Goal: Task Accomplishment & Management: Use online tool/utility

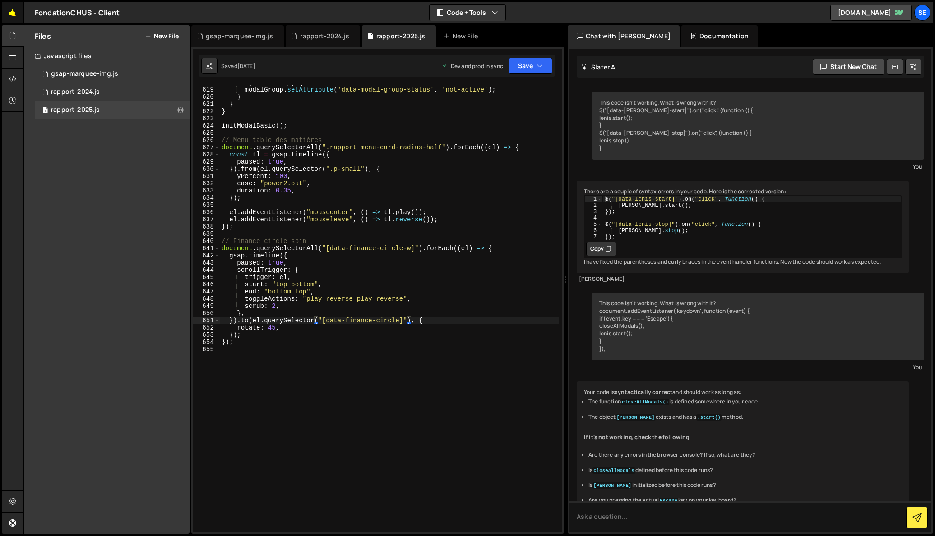
scroll to position [270, 0]
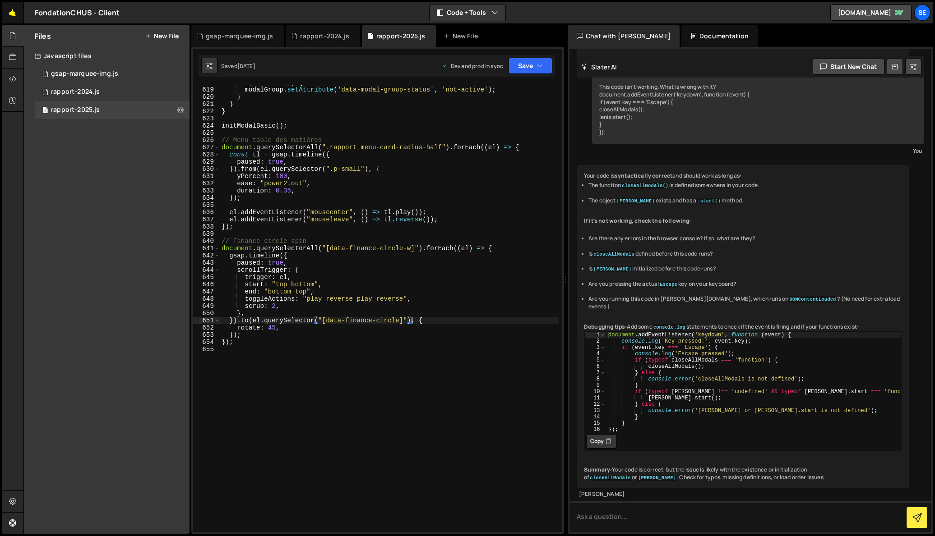
click at [11, 11] on link "🤙" at bounding box center [13, 13] width 22 height 22
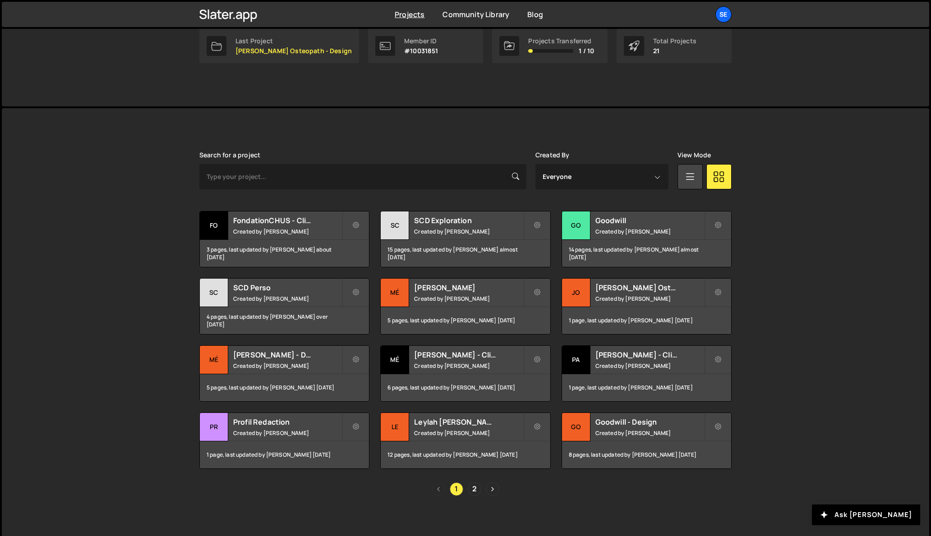
scroll to position [157, 0]
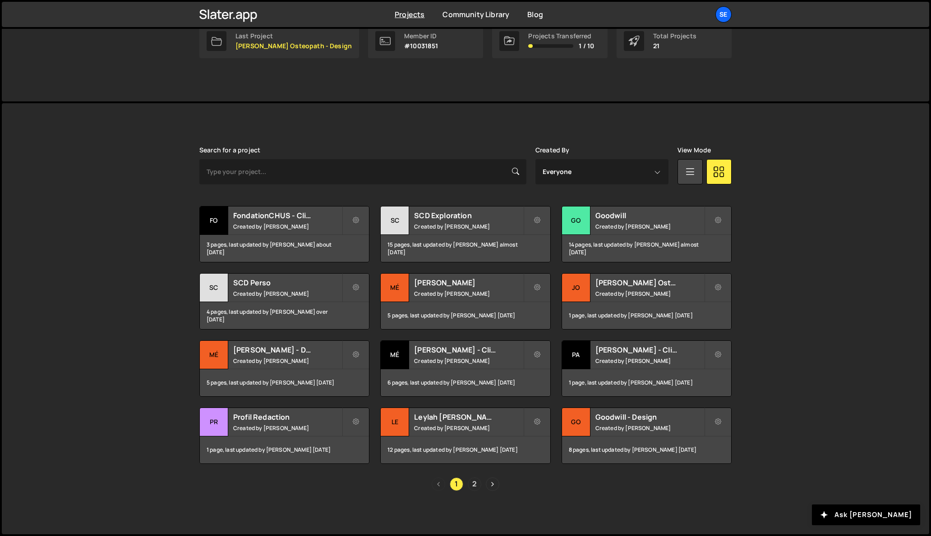
click at [474, 485] on link "2" at bounding box center [475, 485] width 14 height 14
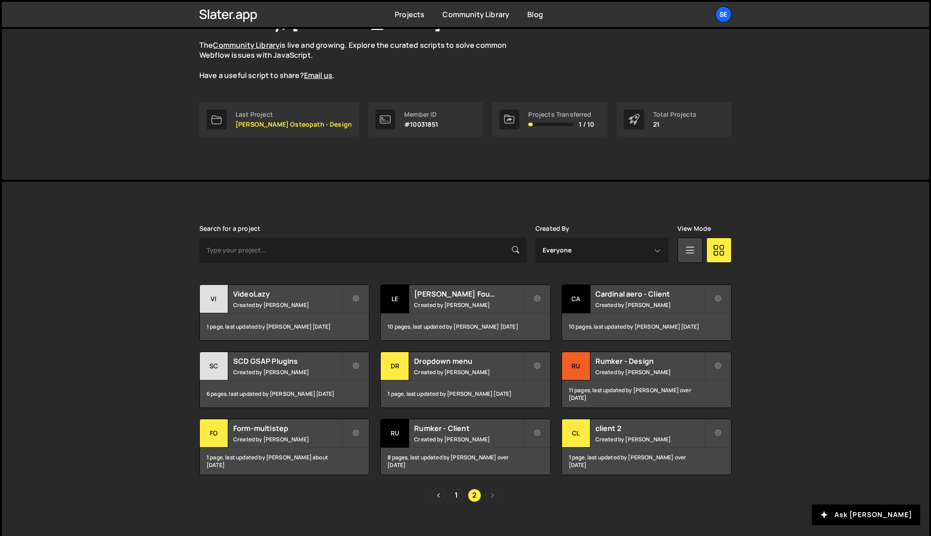
scroll to position [90, 0]
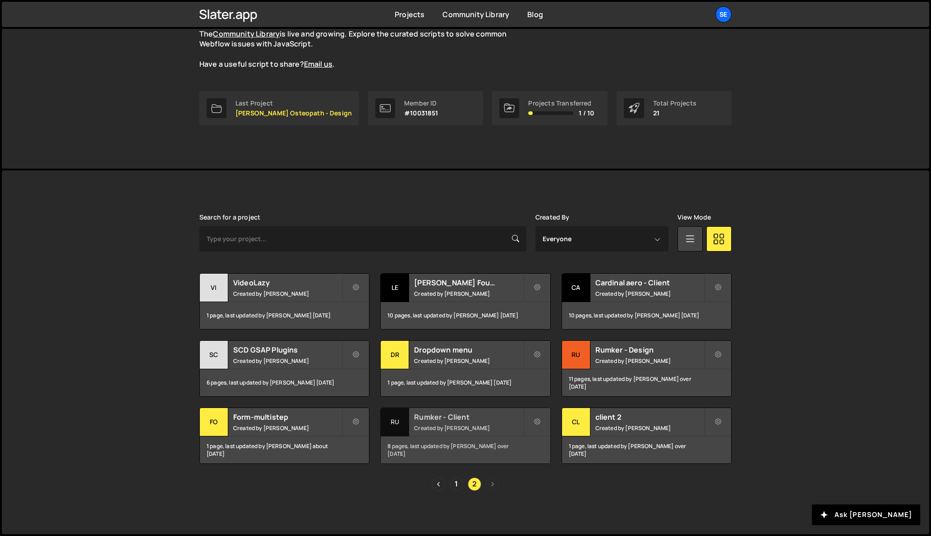
click at [401, 424] on div "Ru" at bounding box center [395, 422] width 28 height 28
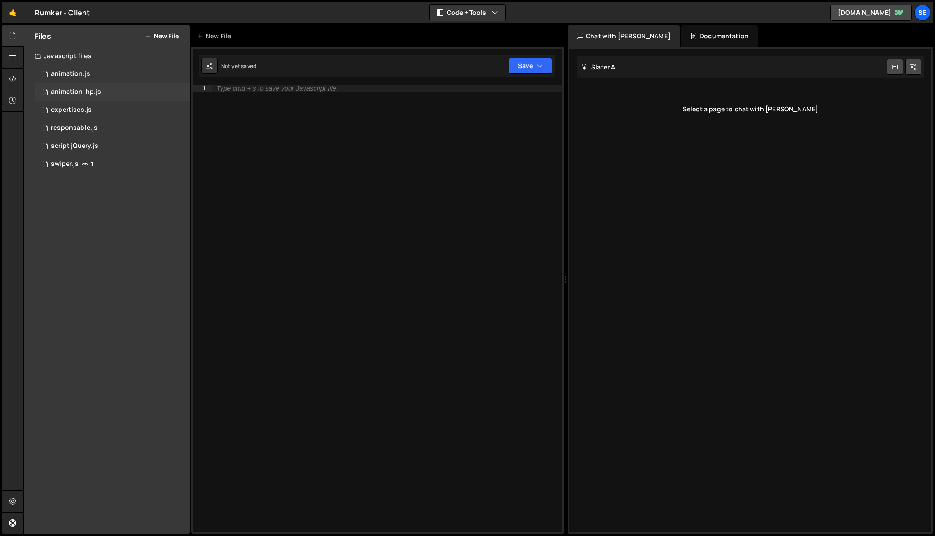
click at [68, 91] on div "animation-hp.js" at bounding box center [76, 92] width 50 height 8
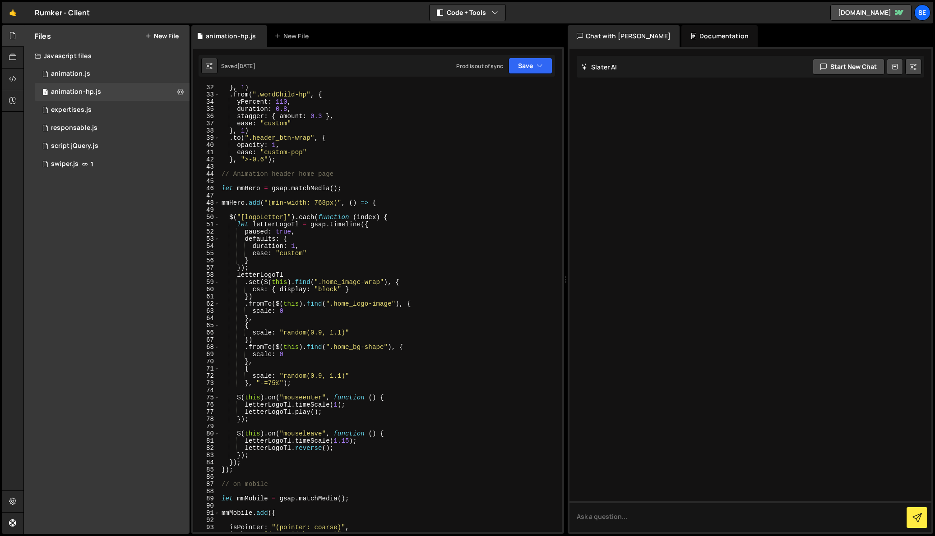
scroll to position [224, 0]
click at [223, 180] on div "} , 1 ) . from ( ".wordChild-hp" , { yPercent : 110 , duration : 0.8 , stagger …" at bounding box center [389, 316] width 339 height 462
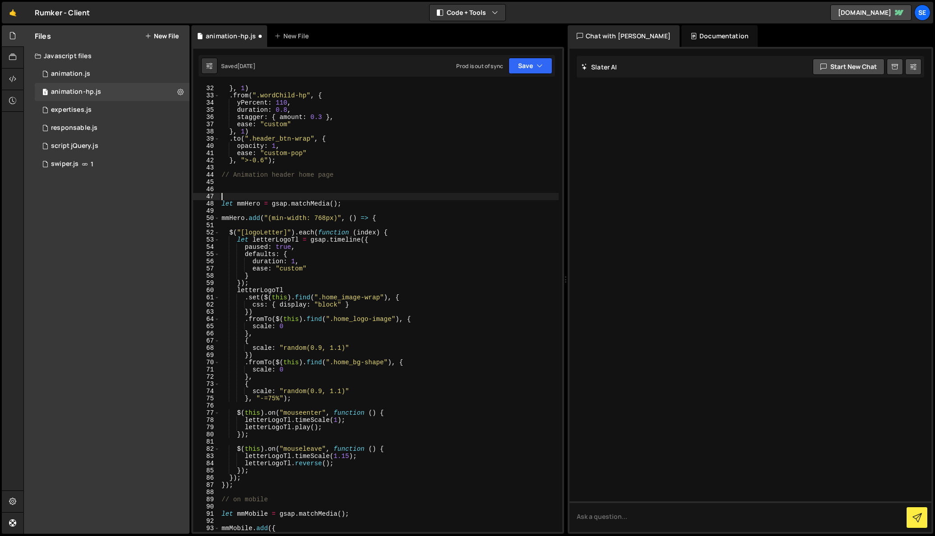
click at [232, 186] on div "} , 1 ) . from ( ".wordChild-hp" , { yPercent : 110 , duration : 0.8 , stagger …" at bounding box center [389, 316] width 339 height 462
type textarea "\"
type textarea "/*"
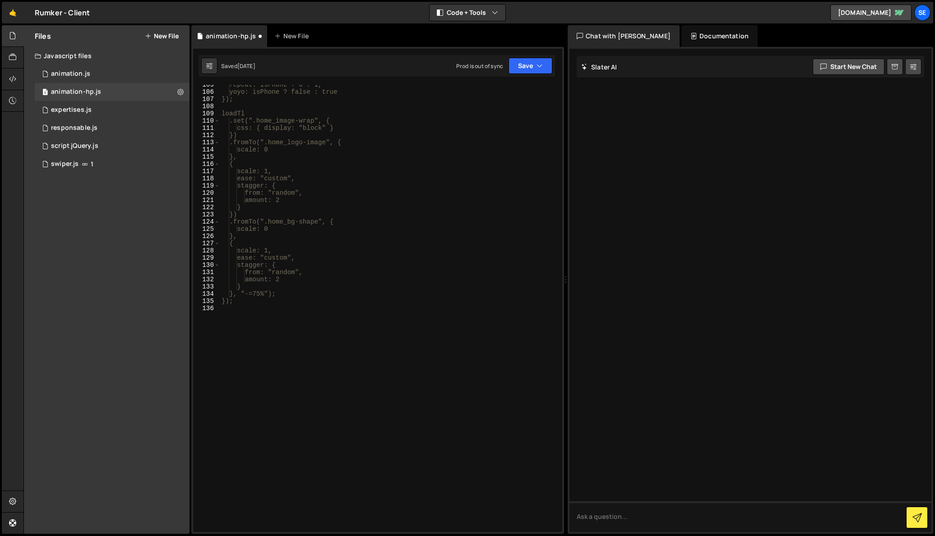
scroll to position [754, 0]
click at [231, 322] on div "repeat: isPhone ? 0 : 1, yoyo: isPhone ? false : true }); loadTl .set(".home_im…" at bounding box center [389, 312] width 339 height 462
type textarea "*/"
click at [540, 65] on icon "button" at bounding box center [539, 65] width 6 height 9
click at [494, 92] on div "Save to Staging S" at bounding box center [500, 87] width 94 height 9
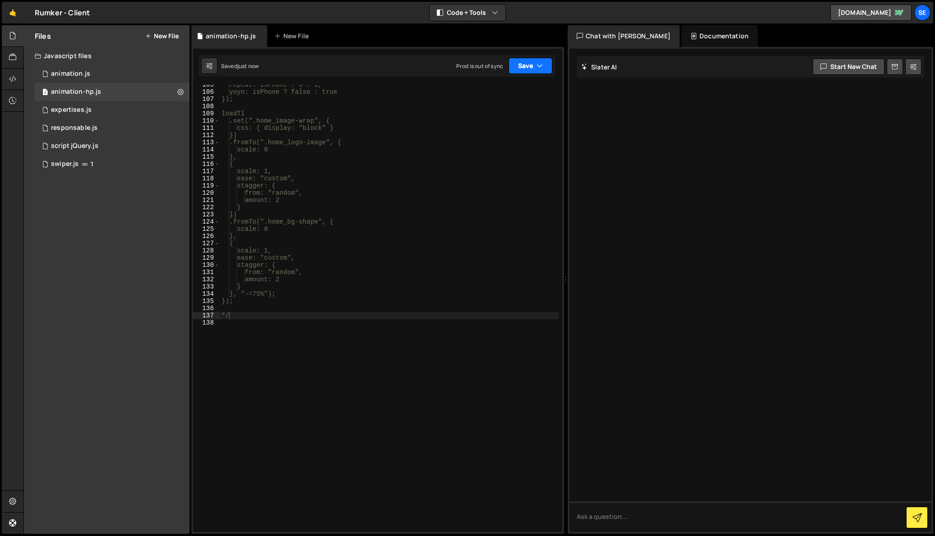
click at [538, 67] on icon "button" at bounding box center [539, 65] width 6 height 9
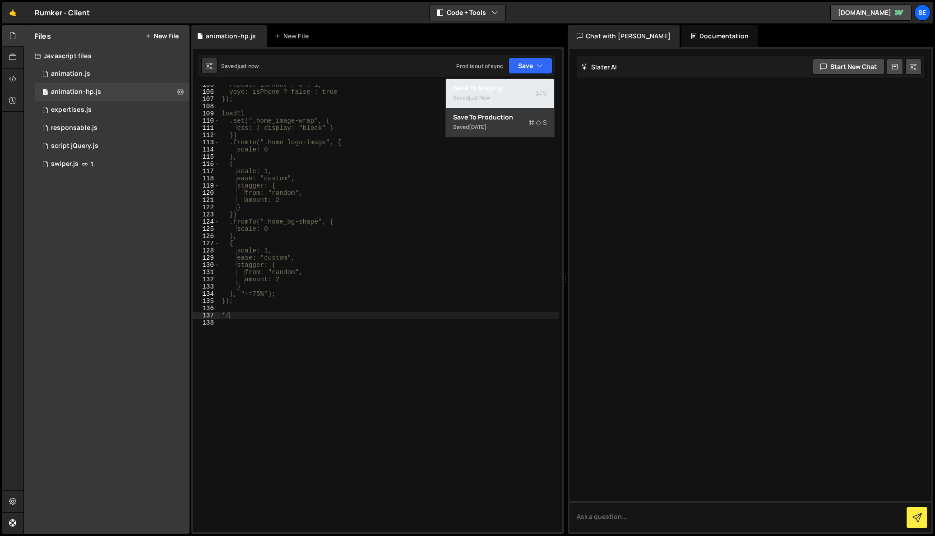
click at [518, 85] on div "Save to Staging S" at bounding box center [500, 87] width 94 height 9
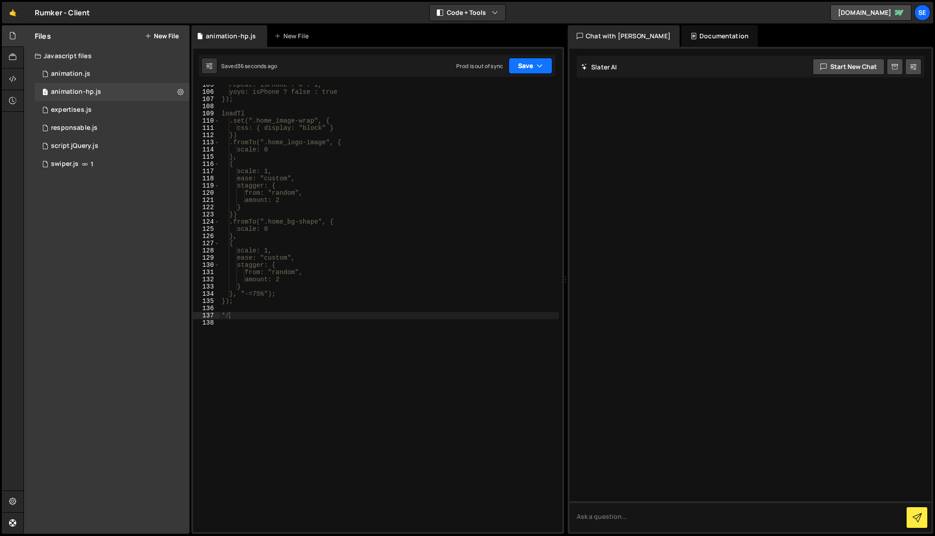
click at [540, 66] on icon "button" at bounding box center [539, 65] width 6 height 9
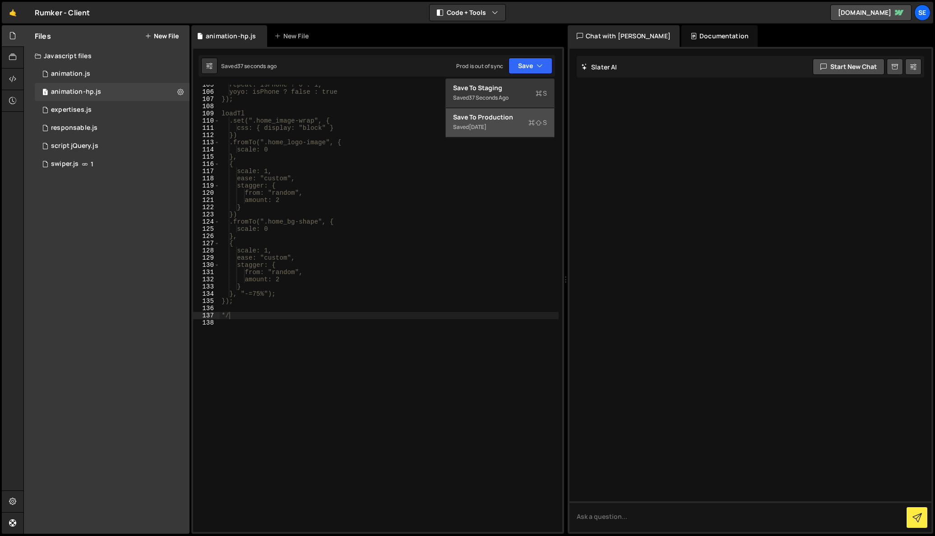
click at [500, 122] on div "Saved [DATE]" at bounding box center [500, 127] width 94 height 11
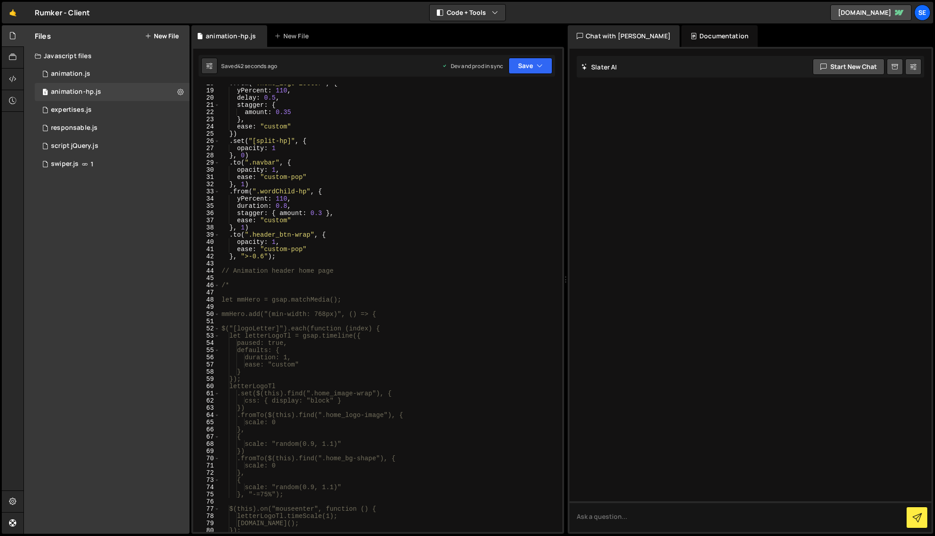
scroll to position [0, 0]
